Goal: Navigation & Orientation: Find specific page/section

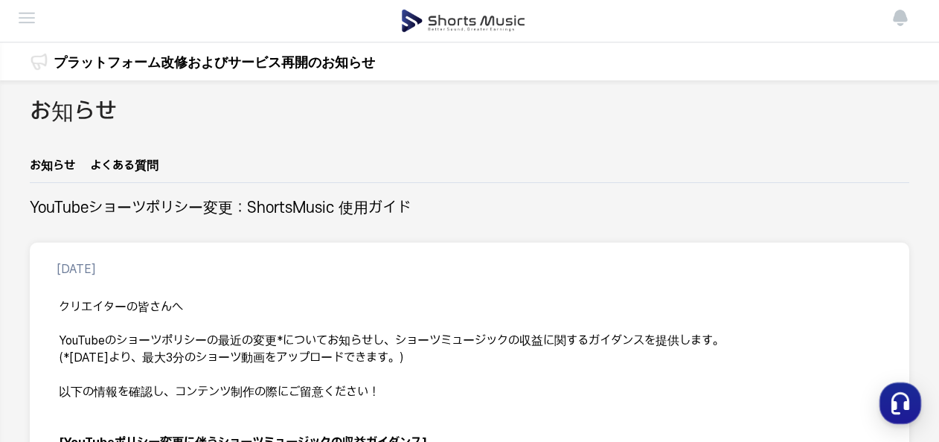
click at [817, 26] on link at bounding box center [464, 21] width 844 height 42
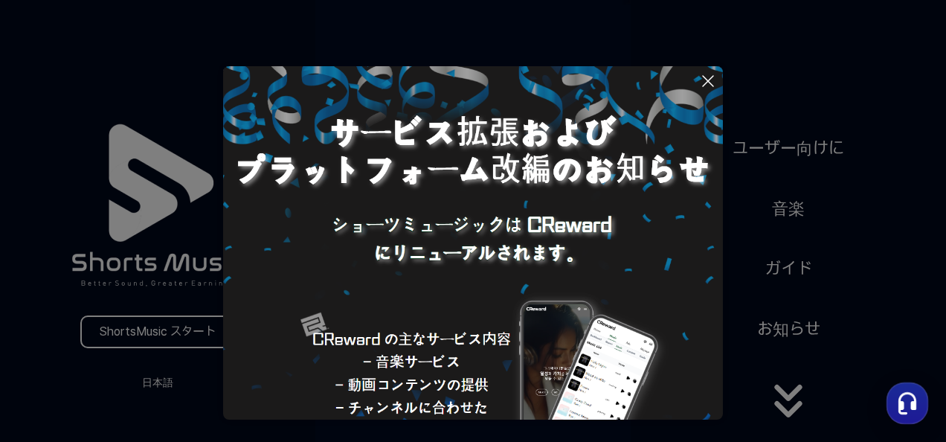
click at [193, 86] on button at bounding box center [473, 221] width 946 height 442
